Goal: Information Seeking & Learning: Compare options

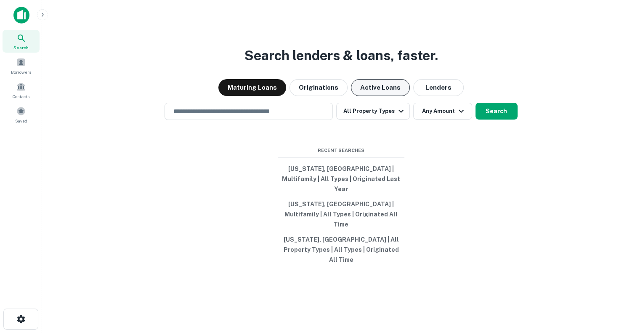
click at [377, 96] on button "Active Loans" at bounding box center [380, 87] width 59 height 17
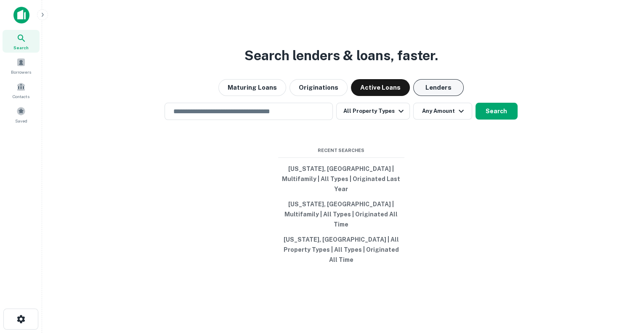
click at [426, 96] on button "Lenders" at bounding box center [438, 87] width 51 height 17
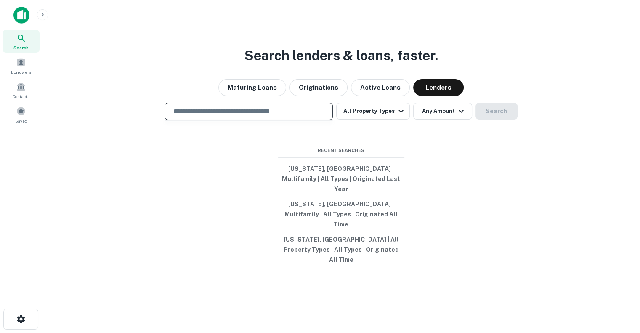
click at [255, 116] on input "text" at bounding box center [248, 111] width 161 height 10
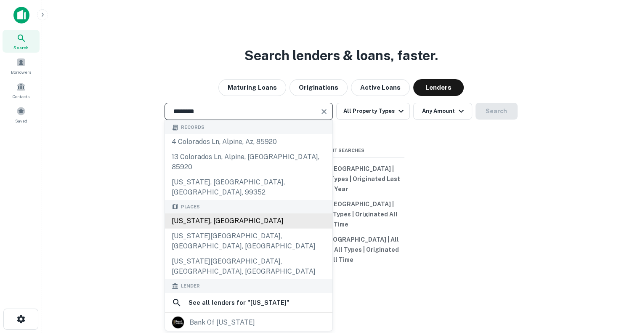
click at [242, 218] on div "[US_STATE], [GEOGRAPHIC_DATA]" at bounding box center [249, 220] width 168 height 15
type input "**********"
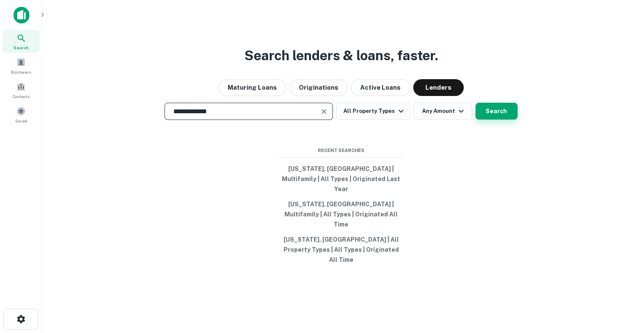
click at [493, 120] on button "Search" at bounding box center [497, 111] width 42 height 17
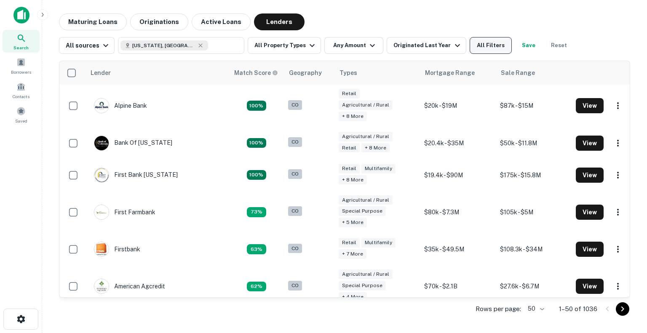
click at [487, 45] on button "All Filters" at bounding box center [490, 45] width 42 height 17
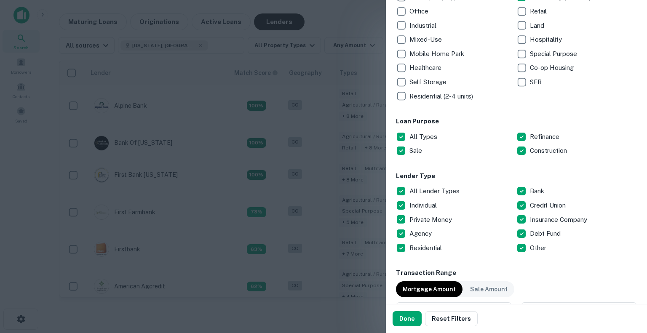
scroll to position [202, 0]
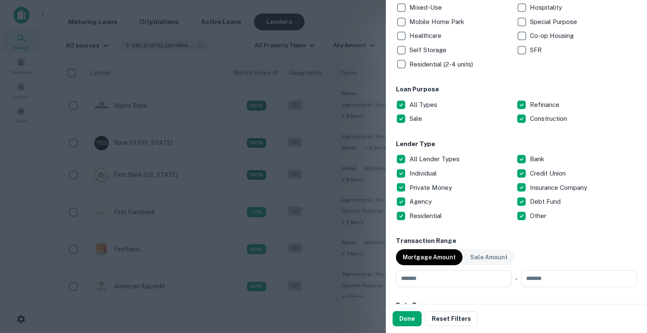
click at [395, 186] on div "Customize data sources and filters All Sources CMBS GSE Location [US_STATE], [G…" at bounding box center [516, 152] width 261 height 304
click at [402, 319] on button "Done" at bounding box center [406, 318] width 29 height 15
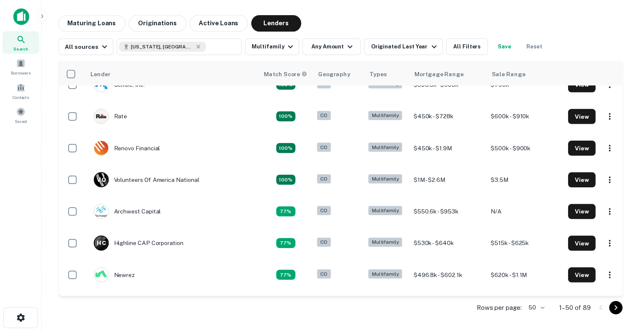
scroll to position [187, 0]
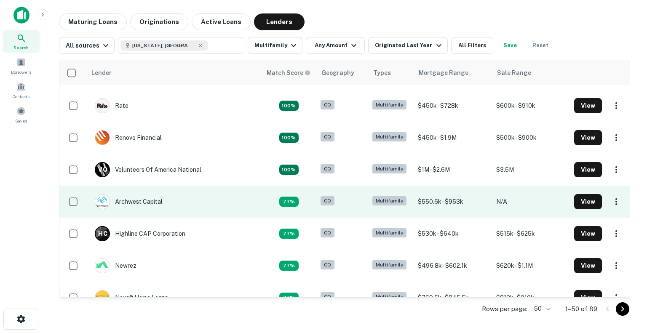
click at [180, 205] on td "Archwest Capital" at bounding box center [173, 202] width 175 height 32
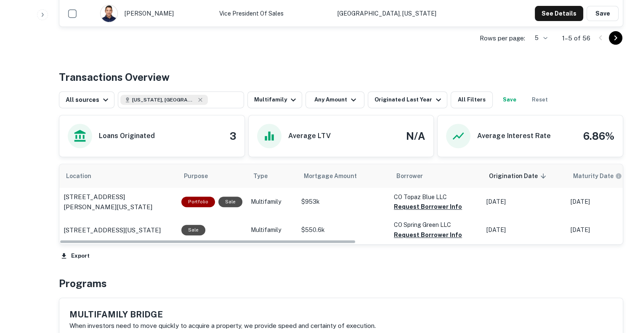
scroll to position [374, 0]
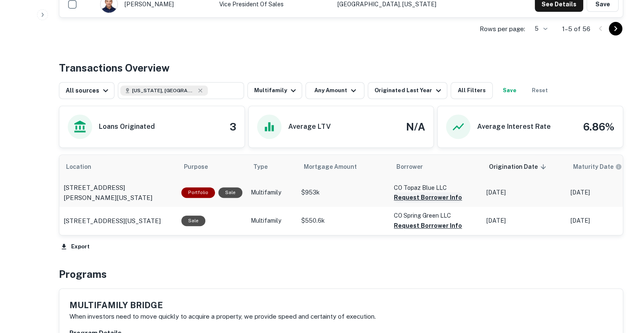
click at [448, 193] on button "Request Borrower Info" at bounding box center [428, 197] width 68 height 10
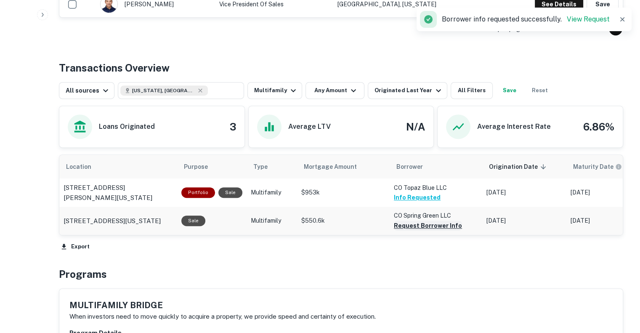
click at [434, 227] on button "Request Borrower Info" at bounding box center [428, 226] width 68 height 10
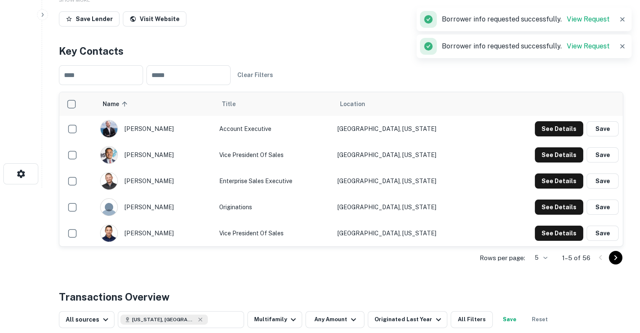
scroll to position [143, 0]
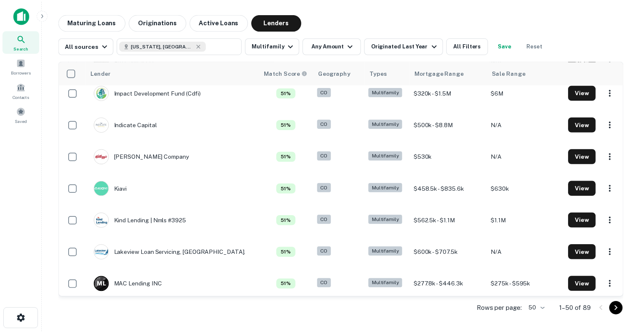
scroll to position [680, 0]
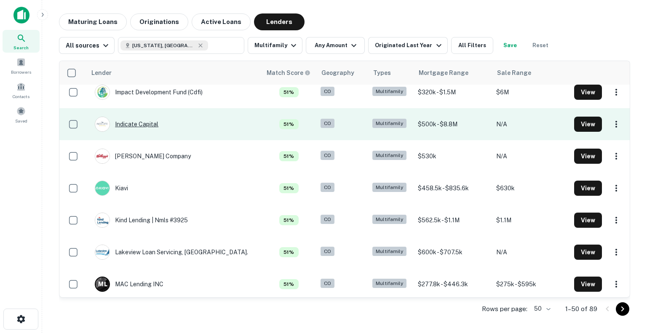
click at [157, 131] on div "Indicate Capital" at bounding box center [127, 124] width 64 height 15
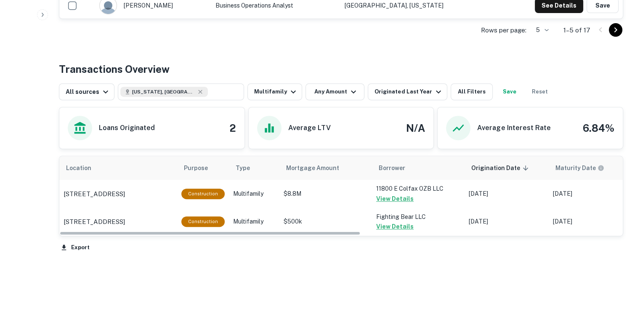
scroll to position [374, 0]
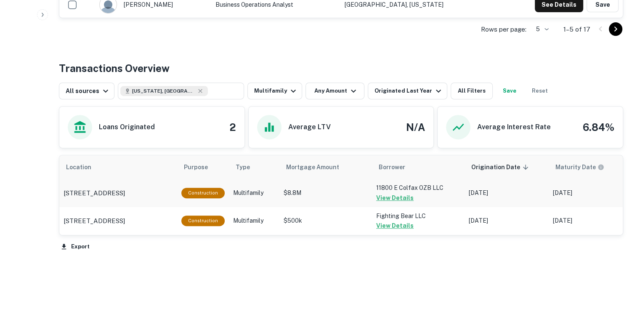
click at [396, 197] on button "View Details" at bounding box center [394, 198] width 37 height 10
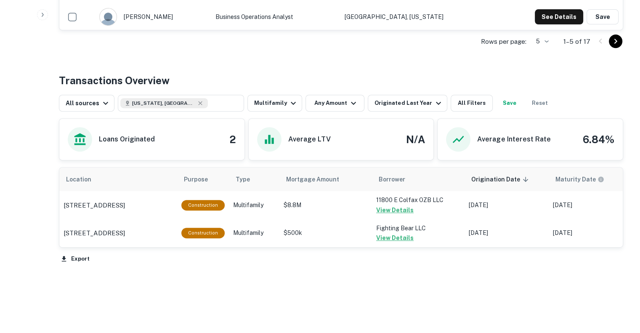
scroll to position [374, 0]
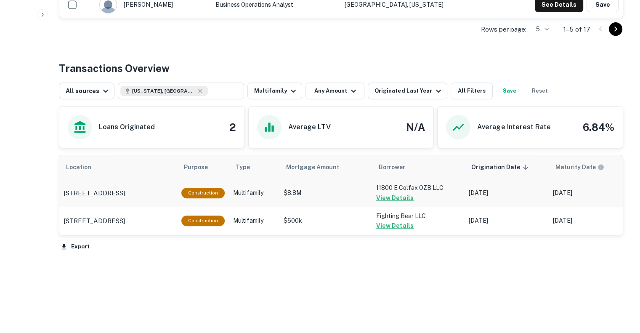
click at [399, 197] on button "View Details" at bounding box center [394, 198] width 37 height 10
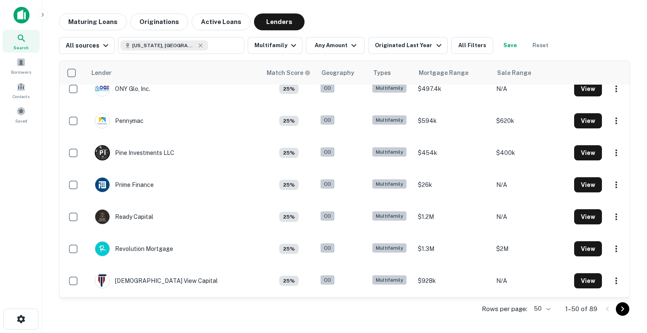
scroll to position [1387, 0]
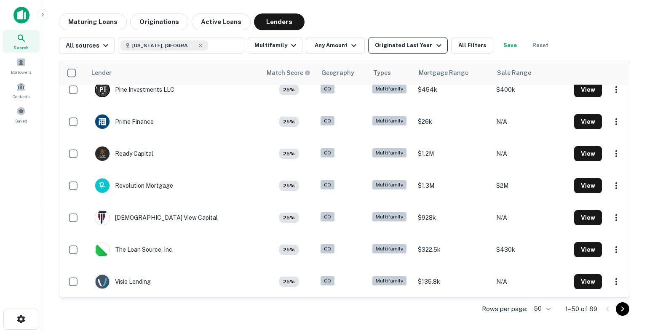
click at [403, 45] on div "Originated Last Year" at bounding box center [409, 45] width 69 height 10
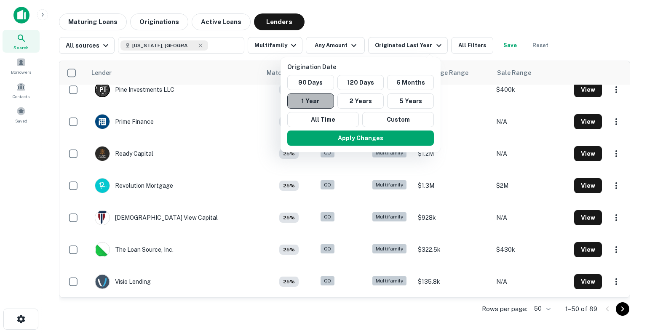
click at [321, 99] on button "1 Year" at bounding box center [310, 100] width 47 height 15
click at [364, 97] on button "2 Years" at bounding box center [360, 100] width 47 height 15
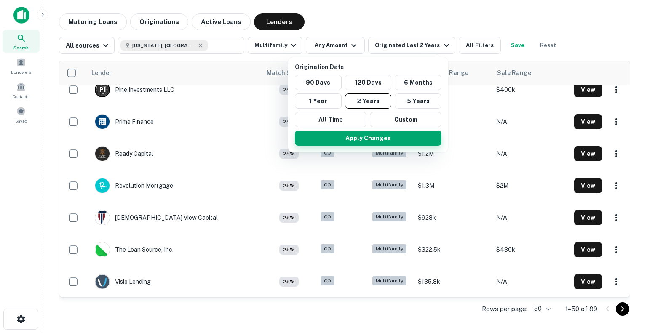
click at [369, 145] on button "Apply Changes" at bounding box center [368, 137] width 146 height 15
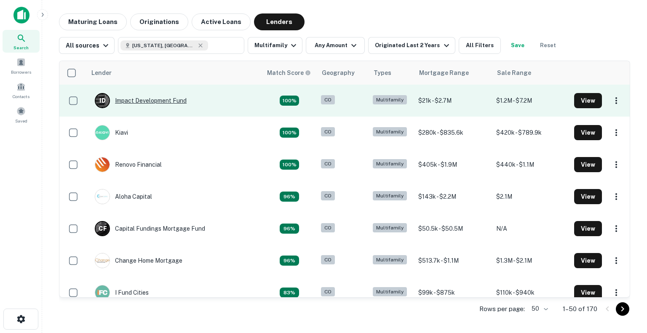
click at [171, 101] on div "I D Impact Development Fund" at bounding box center [141, 100] width 92 height 15
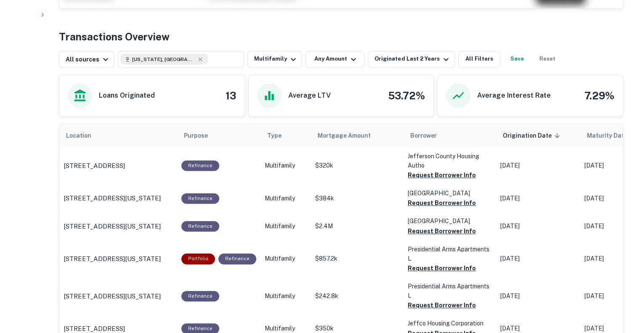
scroll to position [343, 0]
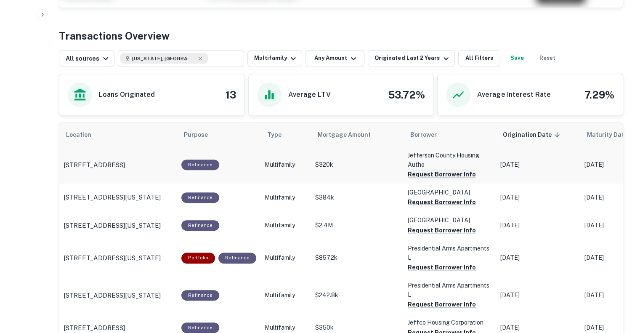
click at [418, 174] on button "Request Borrower Info" at bounding box center [442, 174] width 68 height 10
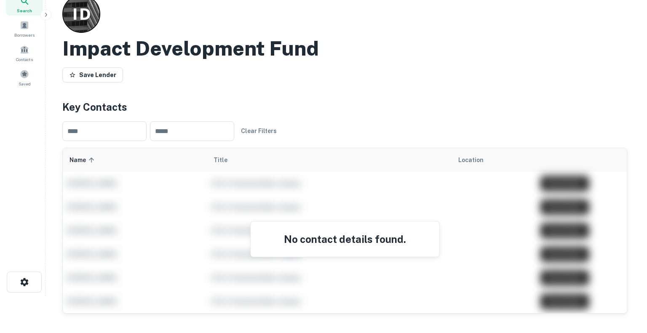
scroll to position [0, 0]
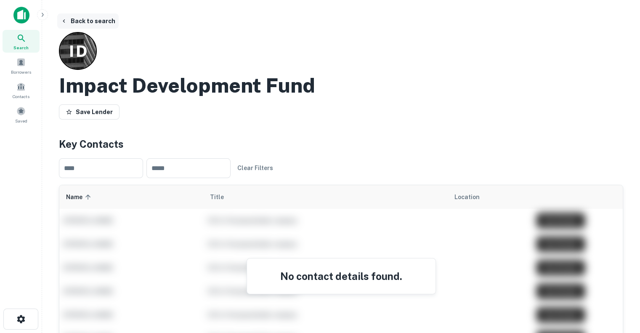
click at [64, 23] on icon "button" at bounding box center [64, 21] width 7 height 7
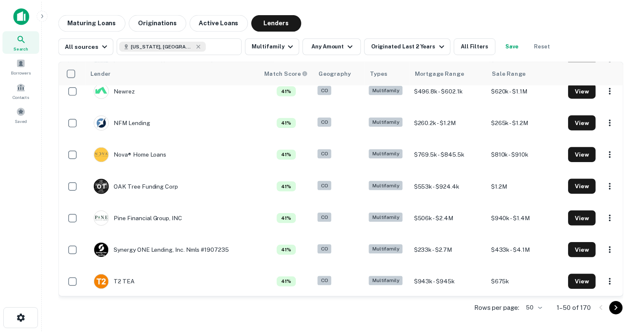
scroll to position [1066, 0]
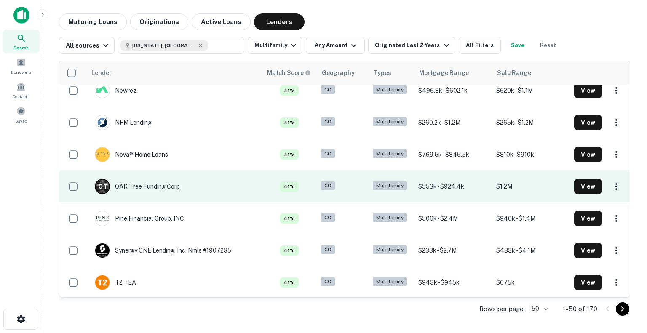
click at [128, 184] on div "O T OAK Tree Funding Corp" at bounding box center [137, 186] width 85 height 15
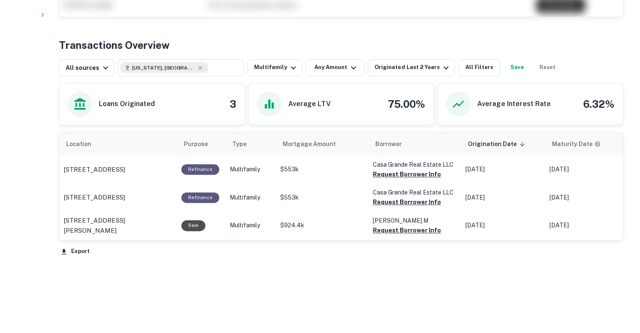
scroll to position [338, 0]
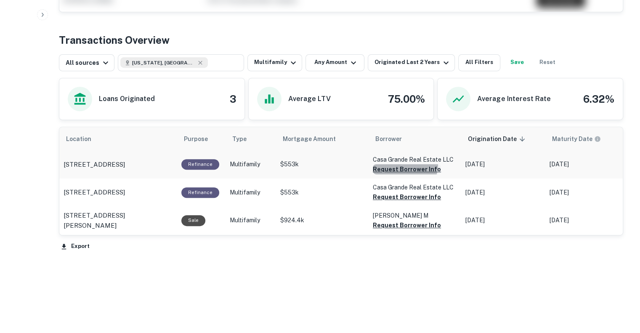
click at [397, 164] on button "Request Borrower Info" at bounding box center [407, 169] width 68 height 10
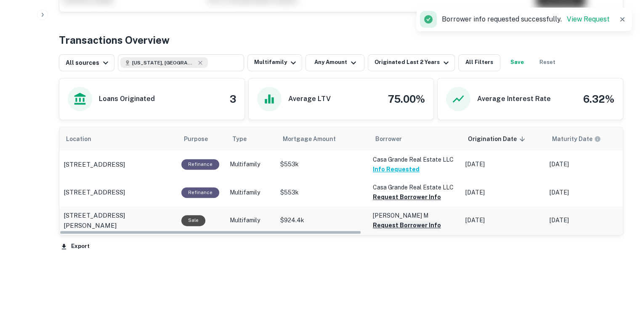
click at [390, 202] on button "Request Borrower Info" at bounding box center [407, 197] width 68 height 10
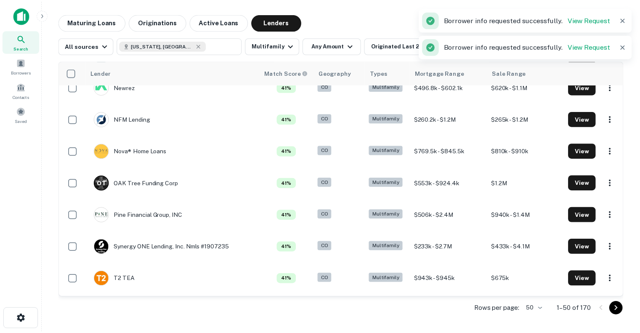
scroll to position [1387, 0]
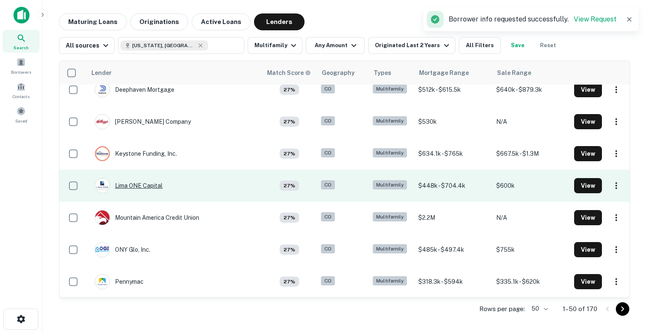
click at [129, 191] on div "Lima ONE Capital" at bounding box center [129, 185] width 68 height 15
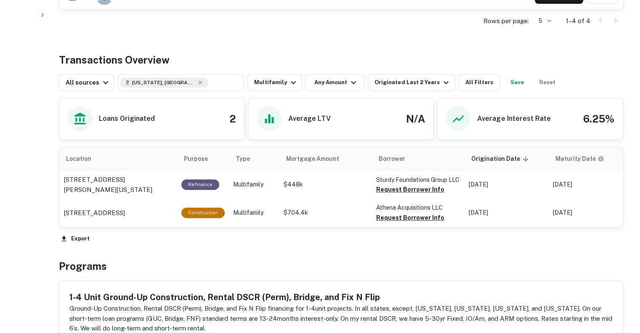
scroll to position [366, 0]
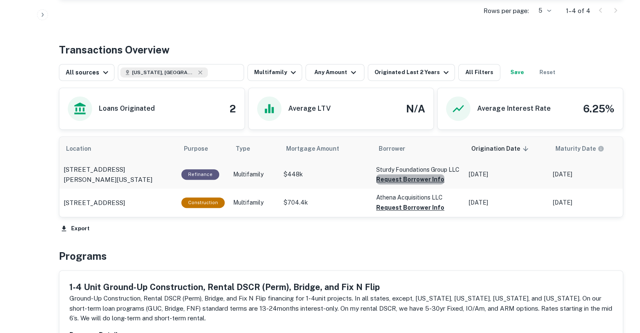
click at [413, 183] on button "Request Borrower Info" at bounding box center [410, 179] width 68 height 10
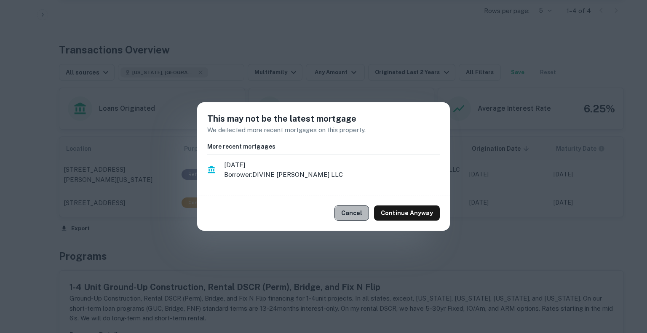
click at [369, 216] on button "Cancel" at bounding box center [351, 212] width 35 height 15
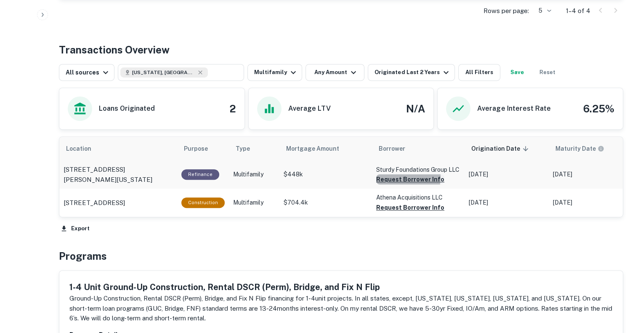
click at [398, 176] on button "Request Borrower Info" at bounding box center [410, 179] width 68 height 10
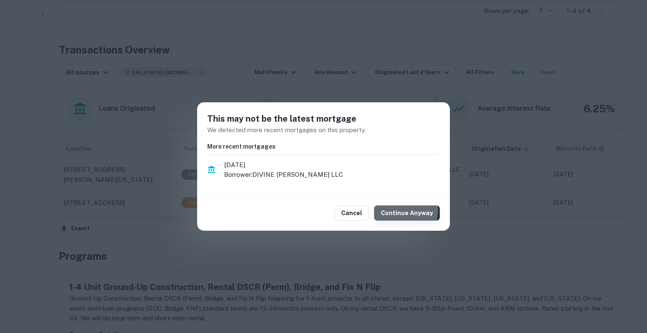
click at [399, 210] on button "Continue Anyway" at bounding box center [407, 212] width 66 height 15
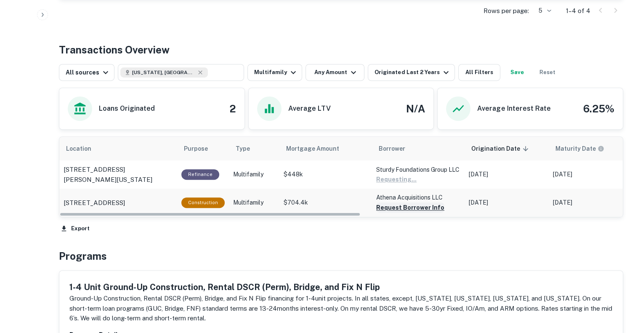
click at [399, 184] on button "Request Borrower Info" at bounding box center [396, 179] width 40 height 10
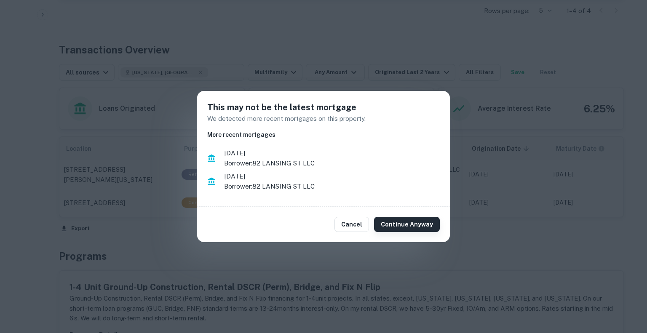
click at [406, 223] on button "Continue Anyway" at bounding box center [407, 224] width 66 height 15
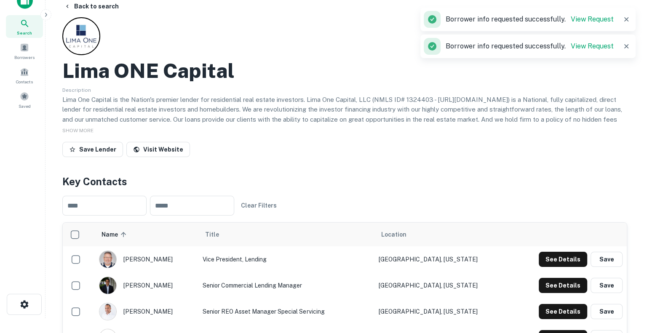
scroll to position [0, 0]
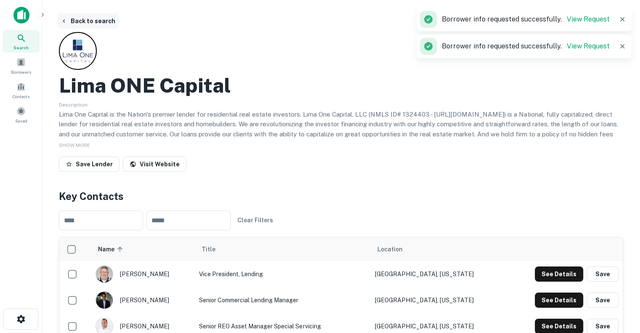
click at [93, 24] on button "Back to search" at bounding box center [87, 20] width 61 height 15
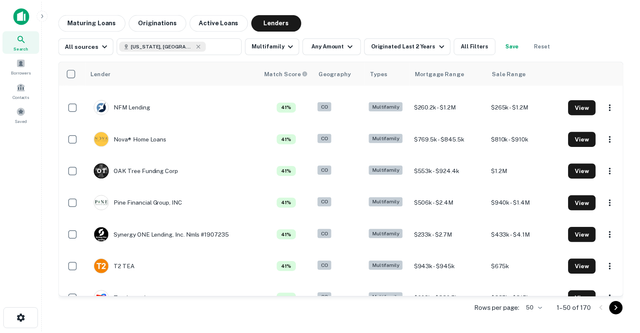
scroll to position [1080, 0]
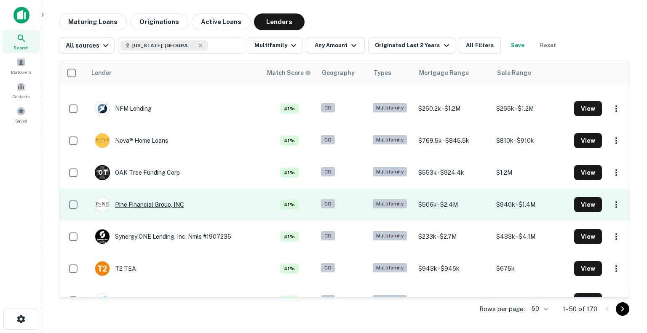
click at [157, 208] on div "Pine Financial Group, INC" at bounding box center [139, 204] width 89 height 15
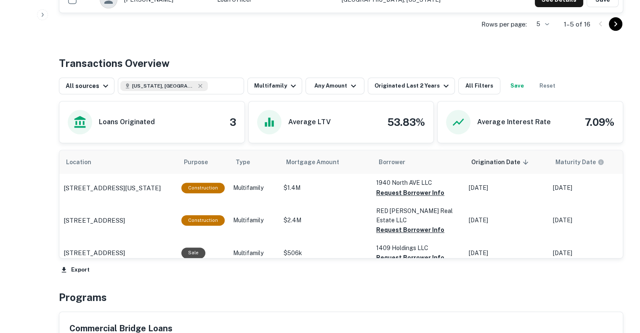
scroll to position [386, 0]
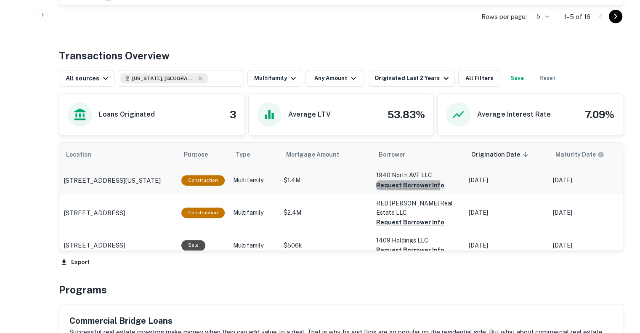
click at [397, 186] on button "Request Borrower Info" at bounding box center [410, 185] width 68 height 10
click at [397, 190] on button "Request Borrower Info" at bounding box center [396, 185] width 40 height 10
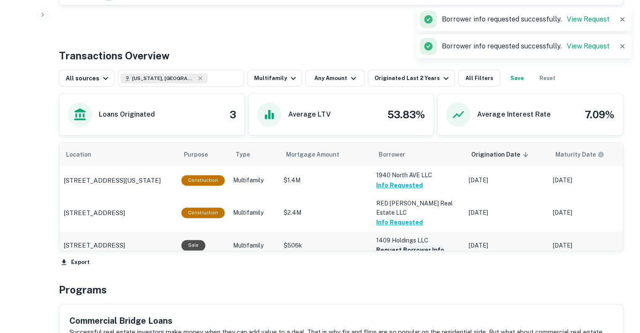
click at [392, 245] on button "Request Borrower Info" at bounding box center [410, 250] width 68 height 10
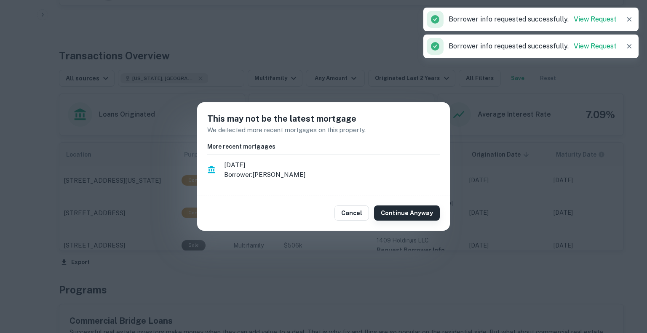
click at [403, 212] on button "Continue Anyway" at bounding box center [407, 212] width 66 height 15
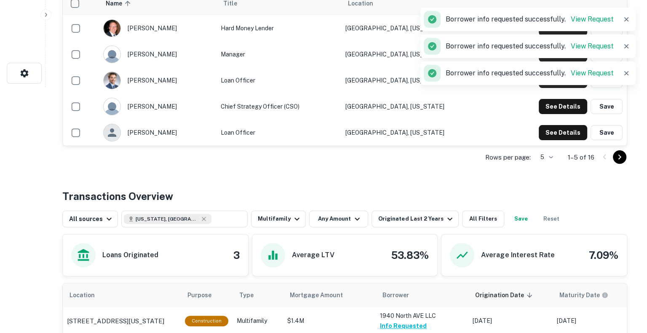
scroll to position [0, 0]
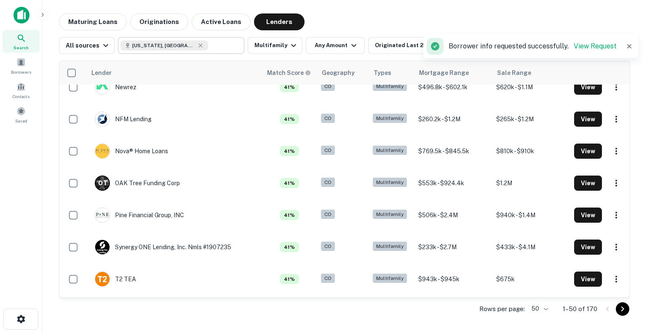
scroll to position [1079, 0]
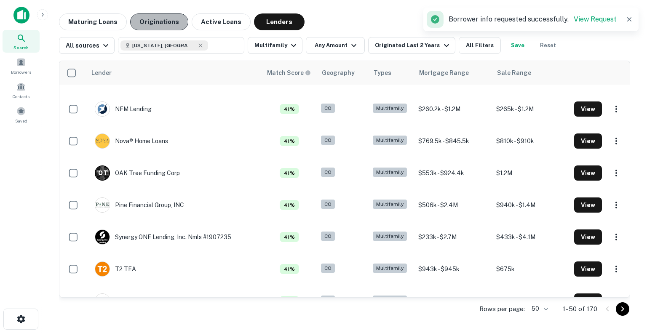
click at [149, 24] on button "Originations" at bounding box center [159, 21] width 58 height 17
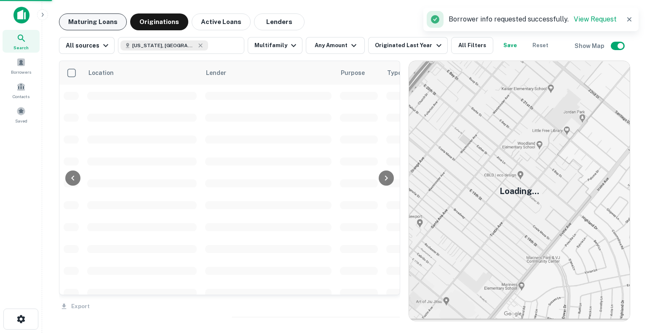
click at [95, 19] on button "Maturing Loans" at bounding box center [93, 21] width 68 height 17
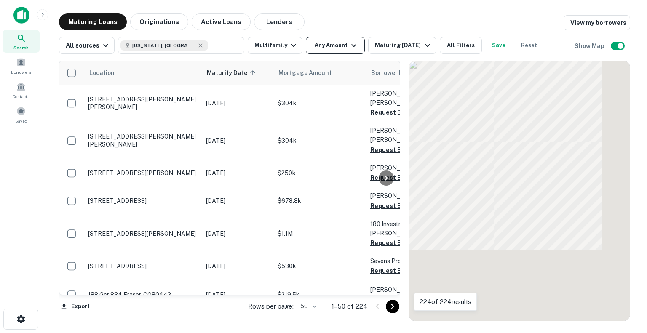
click at [332, 44] on button "Any Amount" at bounding box center [335, 45] width 59 height 17
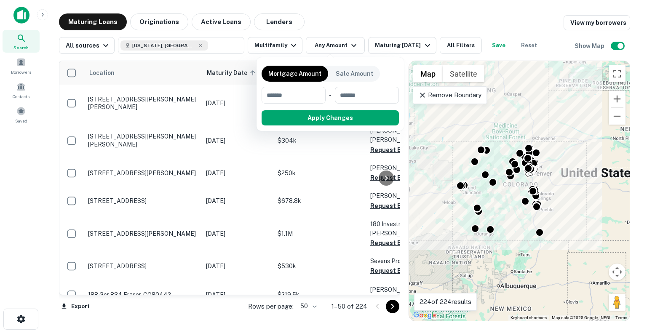
click at [293, 47] on div at bounding box center [323, 166] width 647 height 333
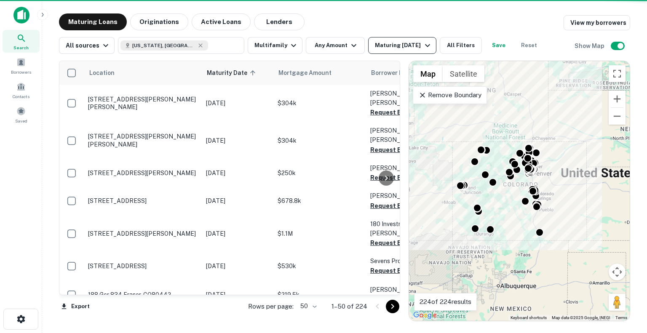
click at [411, 49] on div "Maturing [DATE]" at bounding box center [403, 45] width 57 height 10
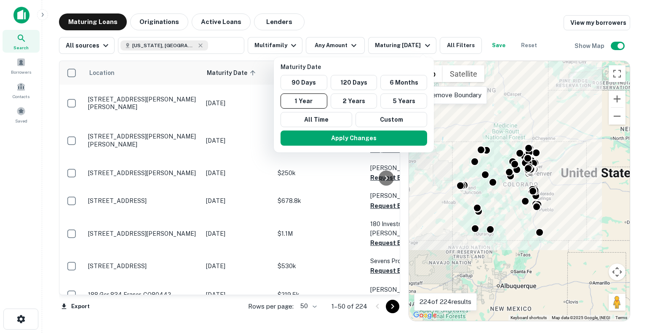
click at [459, 44] on div at bounding box center [323, 166] width 647 height 333
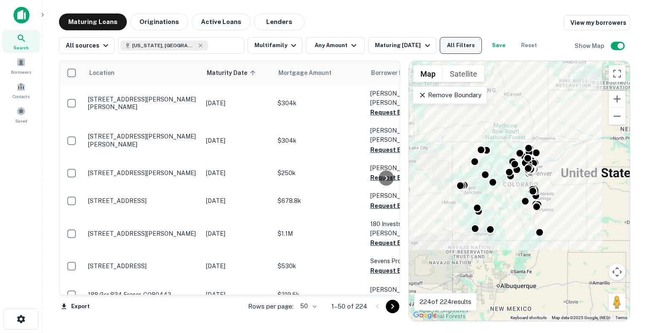
click at [451, 46] on button "All Filters" at bounding box center [460, 45] width 42 height 17
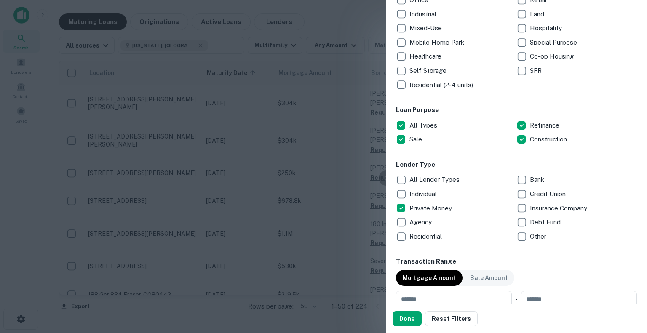
scroll to position [184, 0]
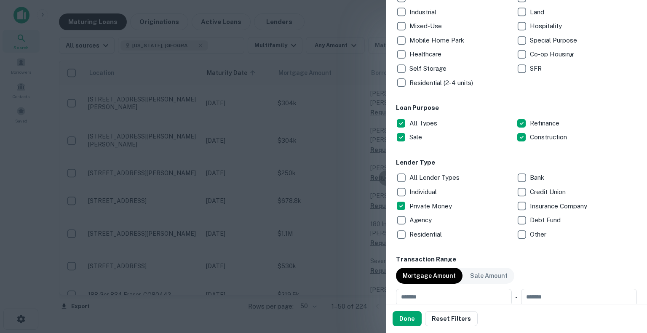
click at [415, 269] on div "Mortgage Amount" at bounding box center [429, 276] width 67 height 16
click at [400, 320] on button "Done" at bounding box center [406, 318] width 29 height 15
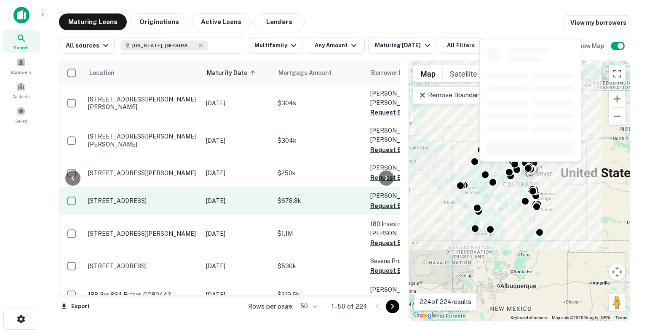
scroll to position [0, 67]
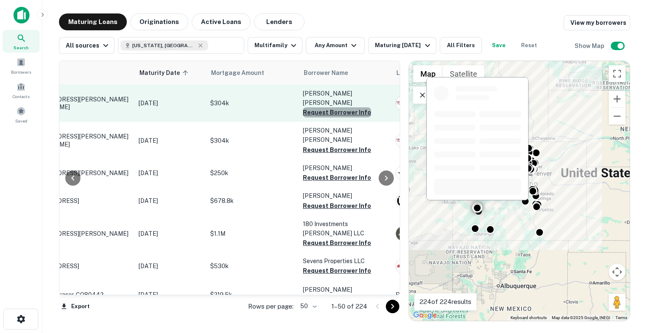
click at [337, 107] on button "Request Borrower Info" at bounding box center [337, 112] width 68 height 10
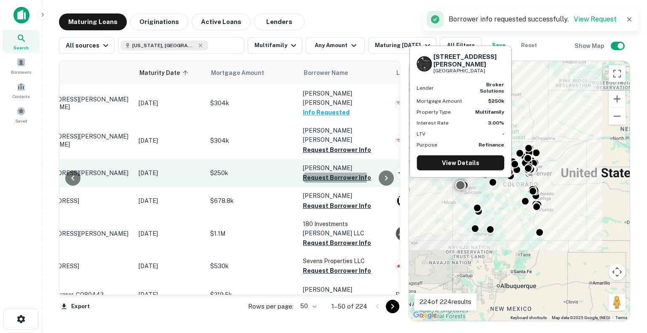
click at [328, 173] on button "Request Borrower Info" at bounding box center [337, 178] width 68 height 10
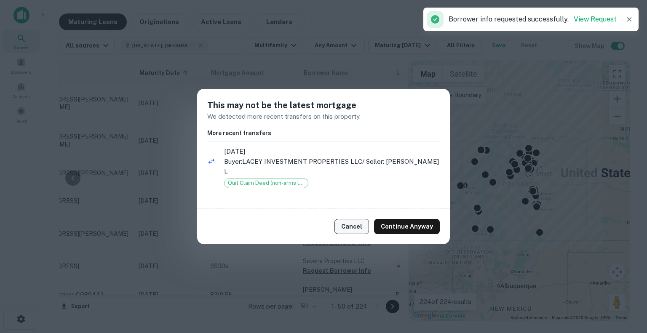
click at [352, 220] on button "Cancel" at bounding box center [351, 226] width 35 height 15
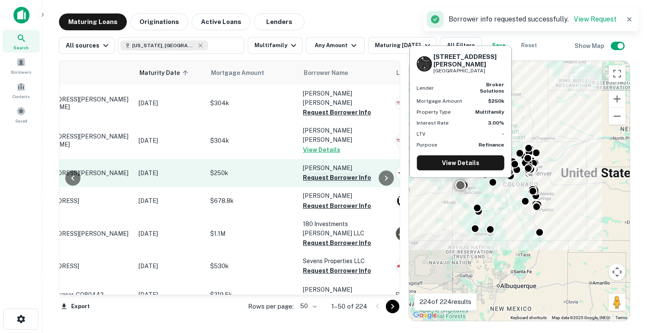
click at [336, 173] on button "Request Borrower Info" at bounding box center [337, 178] width 68 height 10
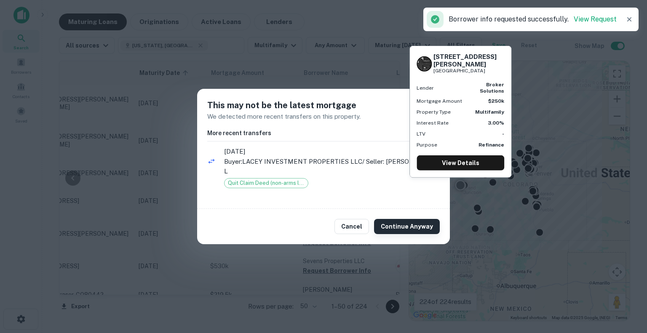
click at [390, 219] on button "Continue Anyway" at bounding box center [407, 226] width 66 height 15
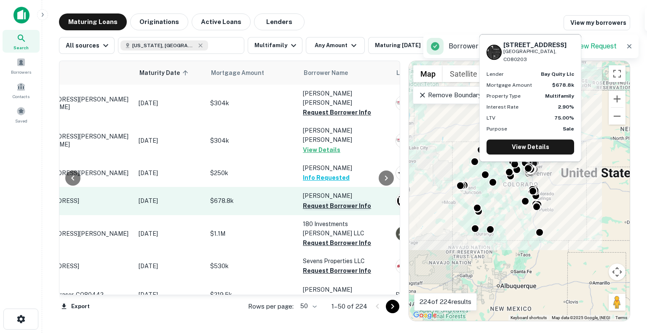
click at [354, 201] on button "Request Borrower Info" at bounding box center [337, 206] width 68 height 10
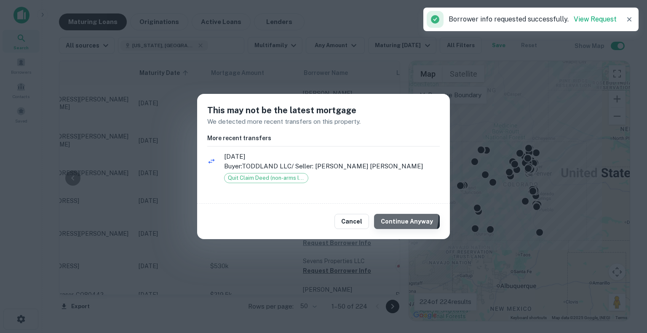
click at [395, 217] on button "Continue Anyway" at bounding box center [407, 221] width 66 height 15
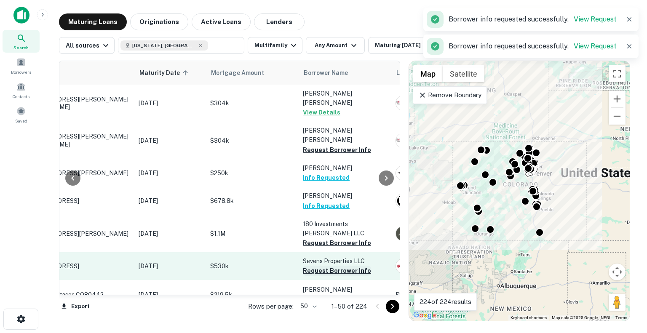
click at [341, 266] on button "Request Borrower Info" at bounding box center [337, 271] width 68 height 10
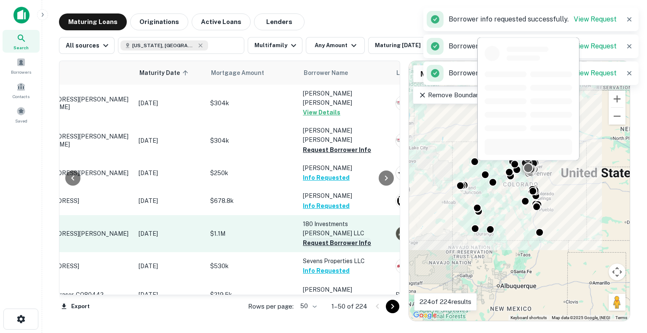
click at [345, 238] on button "Request Borrower Info" at bounding box center [337, 243] width 68 height 10
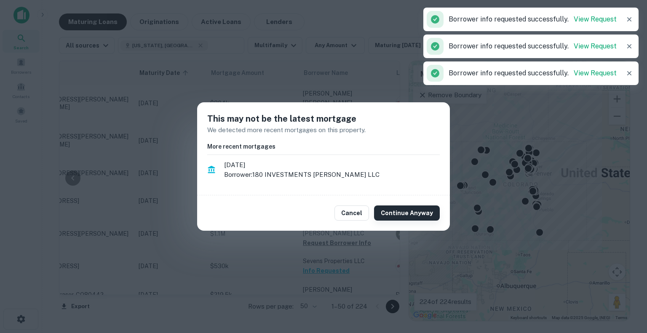
click at [401, 210] on button "Continue Anyway" at bounding box center [407, 212] width 66 height 15
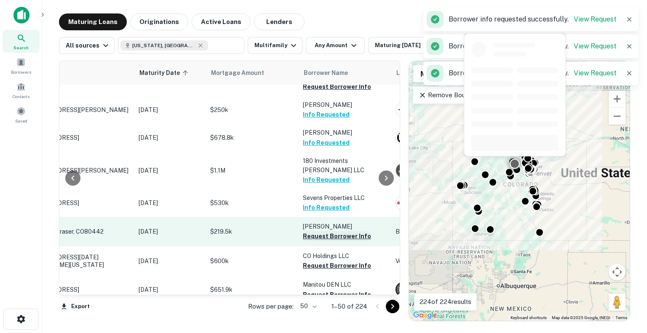
scroll to position [62, 67]
click at [322, 232] on button "Request Borrower Info" at bounding box center [337, 237] width 68 height 10
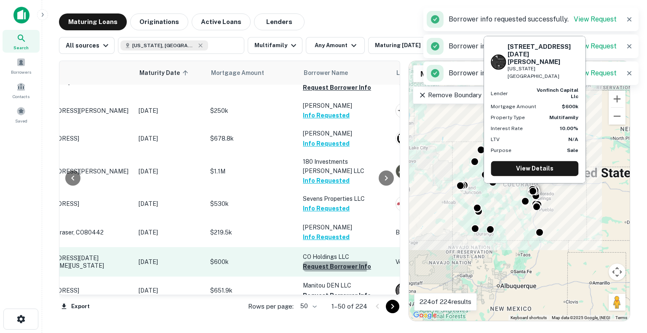
click at [330, 261] on button "Request Borrower Info" at bounding box center [337, 266] width 68 height 10
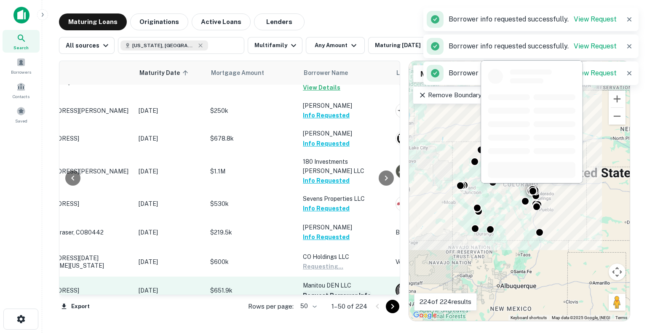
click at [321, 290] on button "Request Borrower Info" at bounding box center [337, 295] width 68 height 10
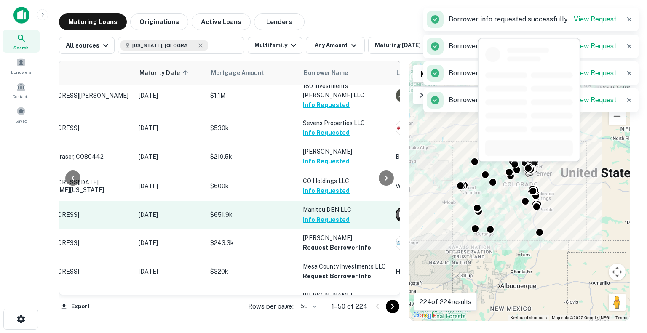
scroll to position [138, 67]
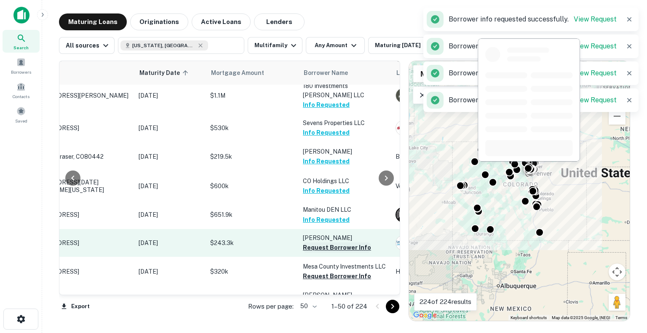
click at [327, 242] on button "Request Borrower Info" at bounding box center [337, 247] width 68 height 10
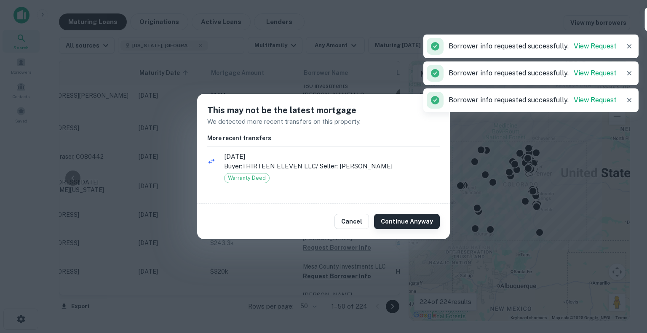
click at [404, 214] on button "Continue Anyway" at bounding box center [407, 221] width 66 height 15
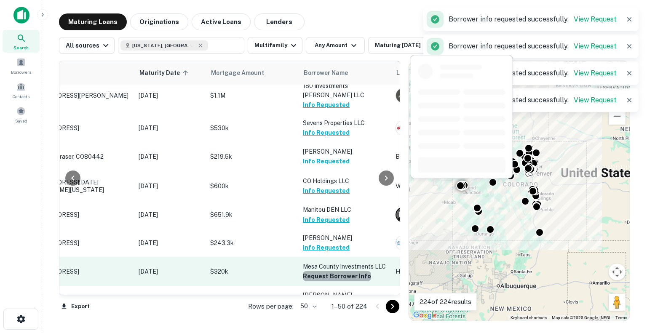
click at [338, 271] on button "Request Borrower Info" at bounding box center [337, 276] width 68 height 10
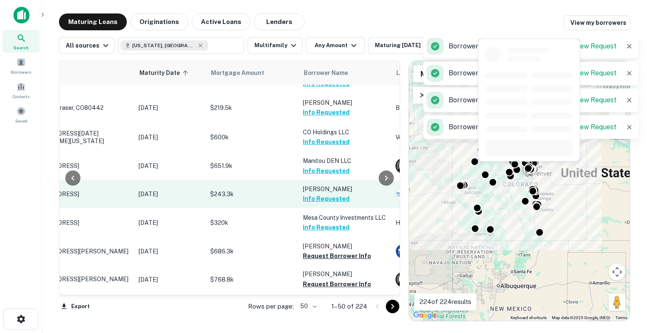
scroll to position [197, 67]
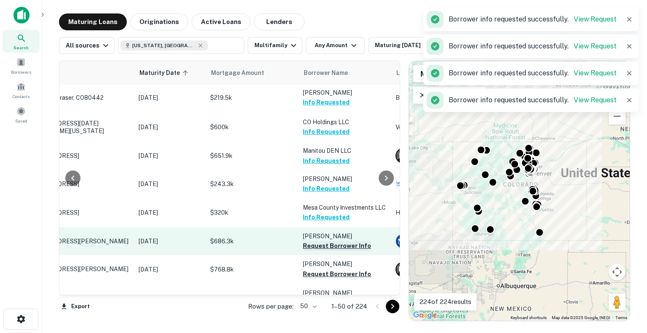
click at [354, 241] on button "Request Borrower Info" at bounding box center [337, 246] width 68 height 10
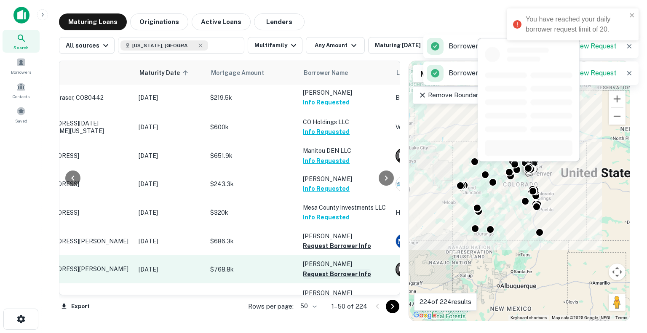
click at [340, 269] on button "Request Borrower Info" at bounding box center [337, 274] width 68 height 10
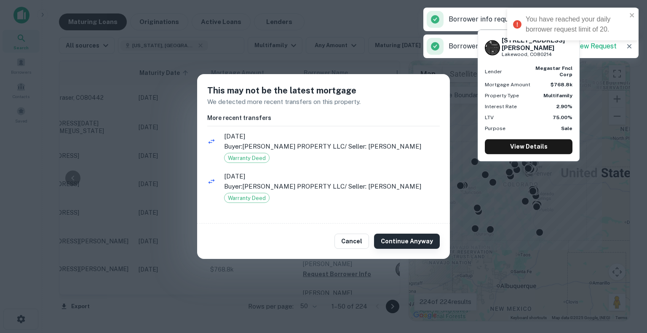
click at [393, 240] on button "Continue Anyway" at bounding box center [407, 241] width 66 height 15
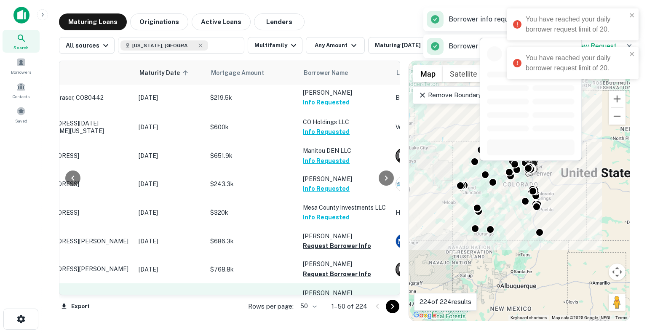
click at [325, 298] on button "Request Borrower Info" at bounding box center [337, 303] width 68 height 10
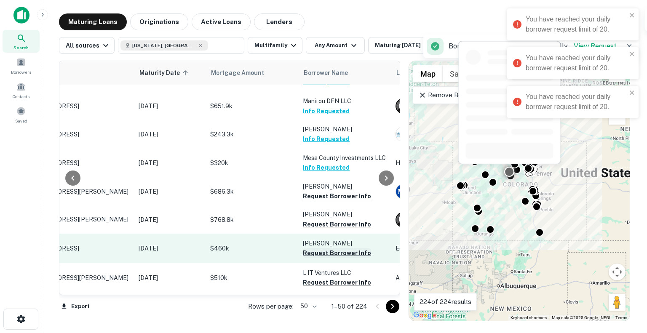
scroll to position [252, 67]
